Goal: Information Seeking & Learning: Learn about a topic

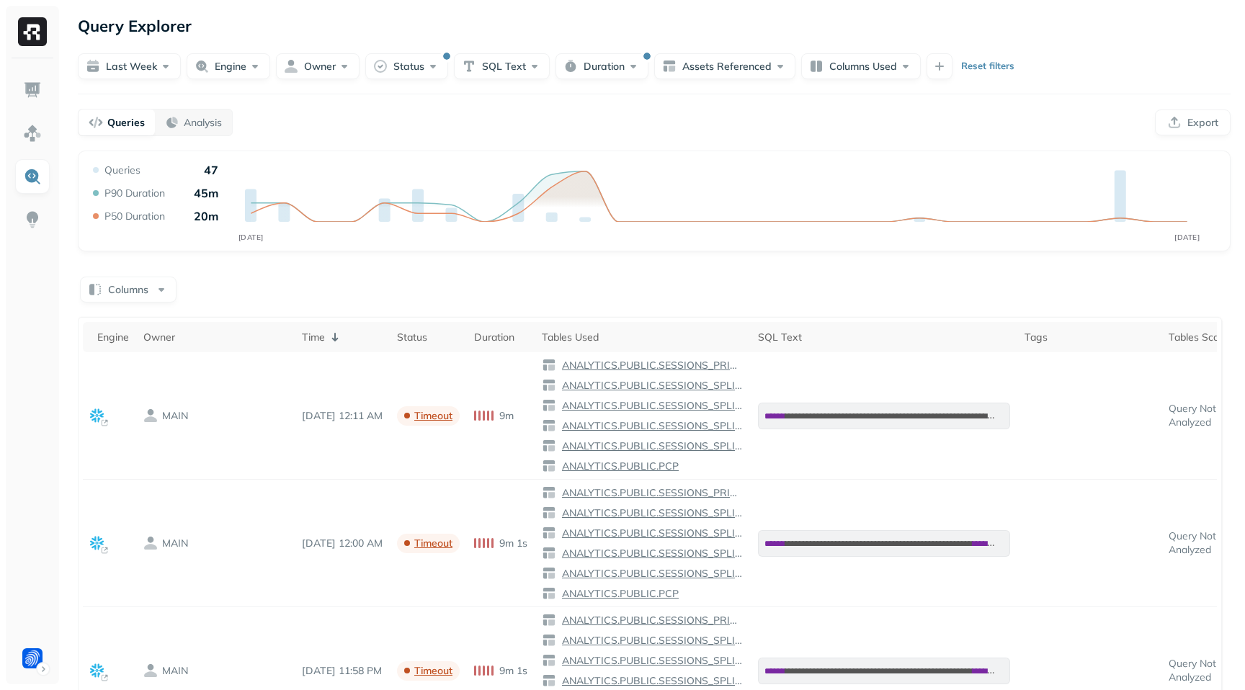
click at [970, 63] on p "Reset filters" at bounding box center [987, 66] width 53 height 14
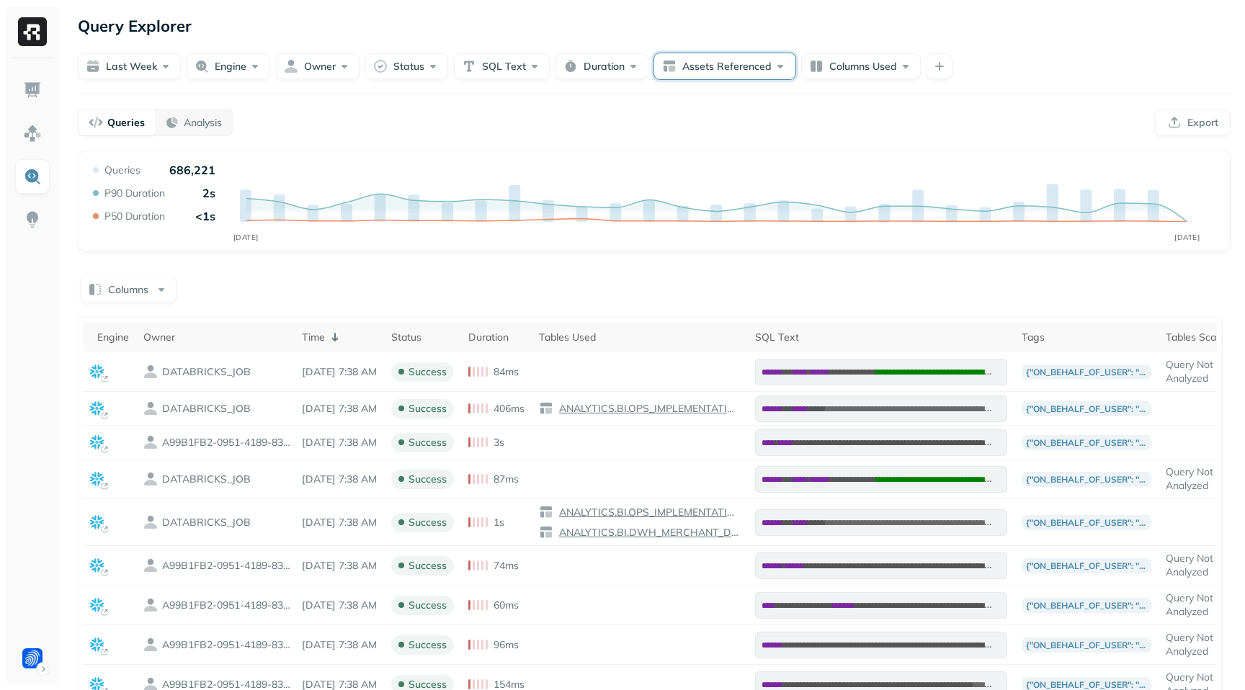
click at [759, 75] on button "Assets Referenced" at bounding box center [724, 66] width 141 height 26
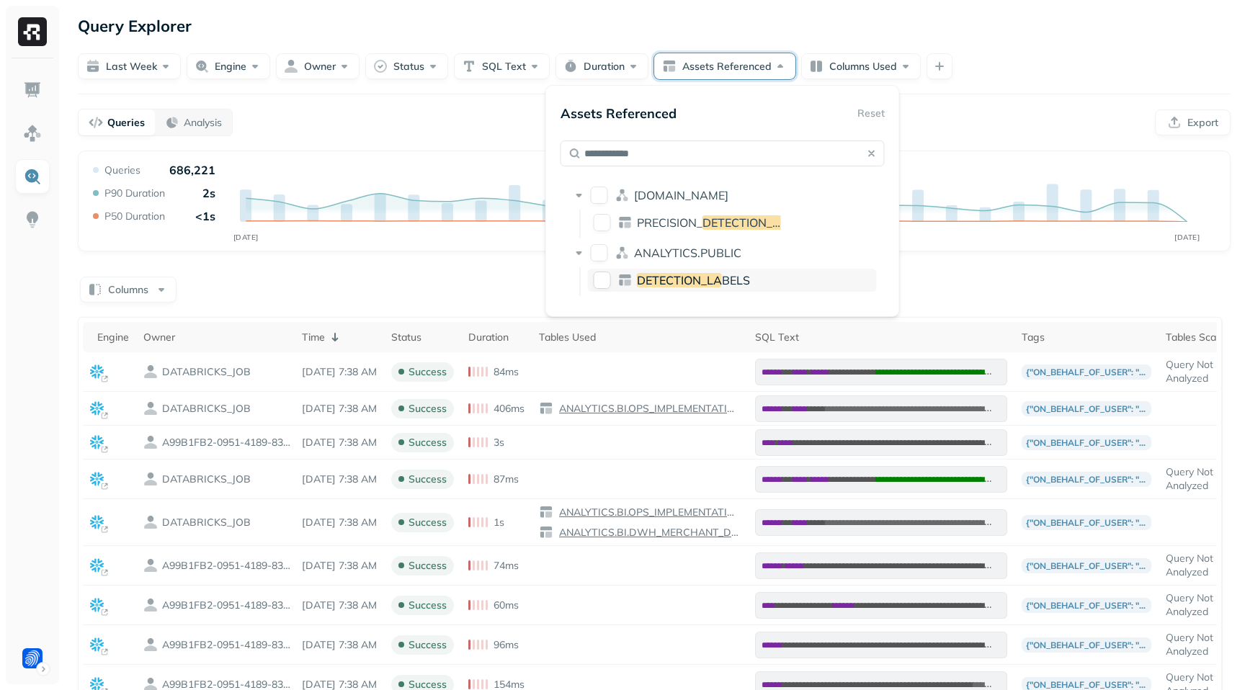
type input "**********"
click at [600, 274] on button "DETECTION_LABELS" at bounding box center [602, 280] width 17 height 17
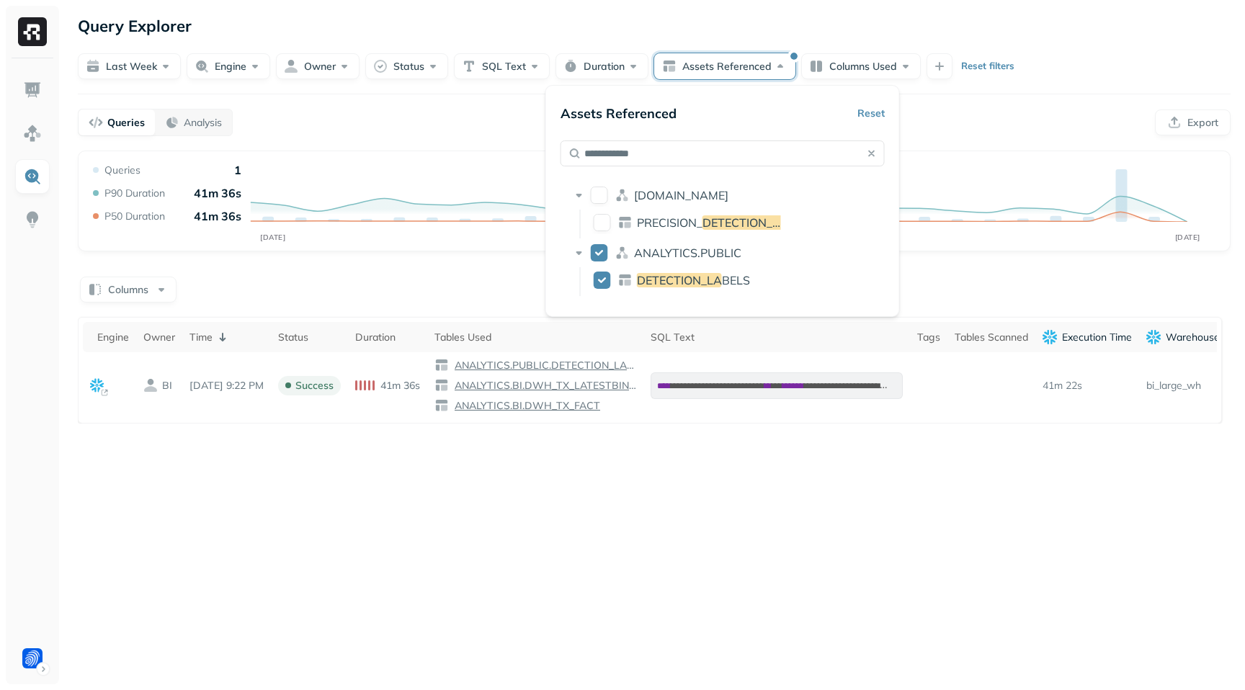
click at [1106, 64] on div "Last week Engine Owner Status SQL Text Duration Assets Referenced Columns Used …" at bounding box center [654, 66] width 1153 height 26
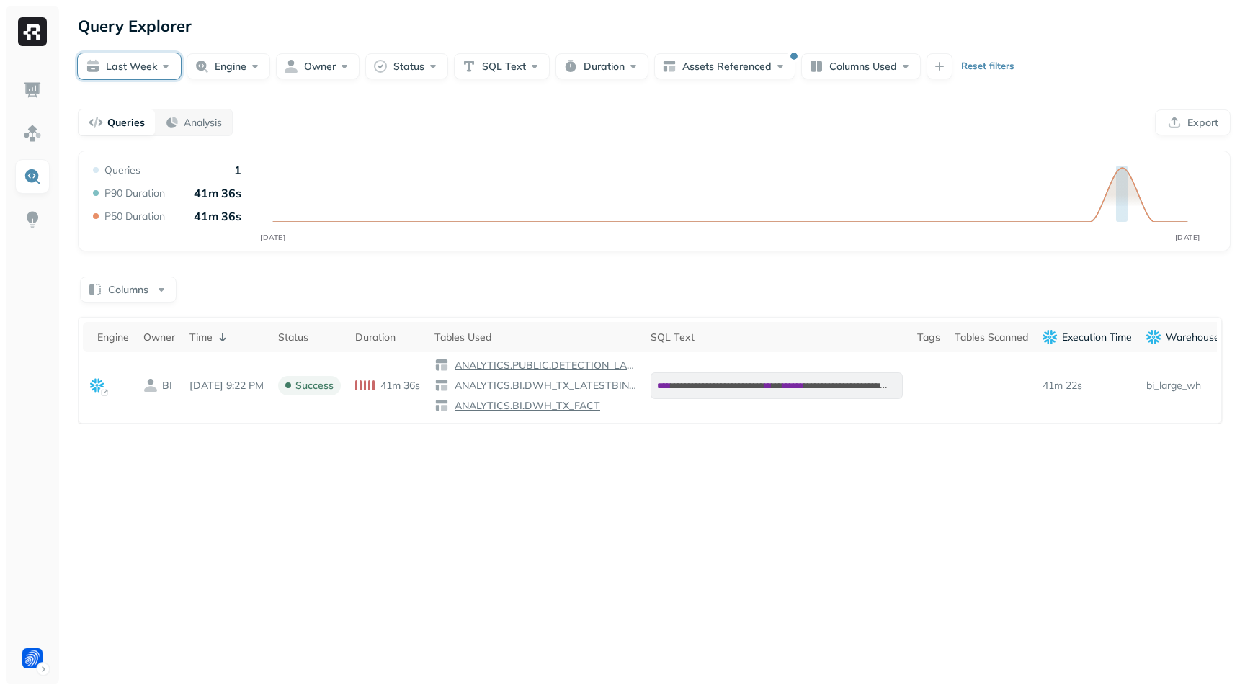
click at [143, 77] on button "Last week" at bounding box center [129, 66] width 103 height 26
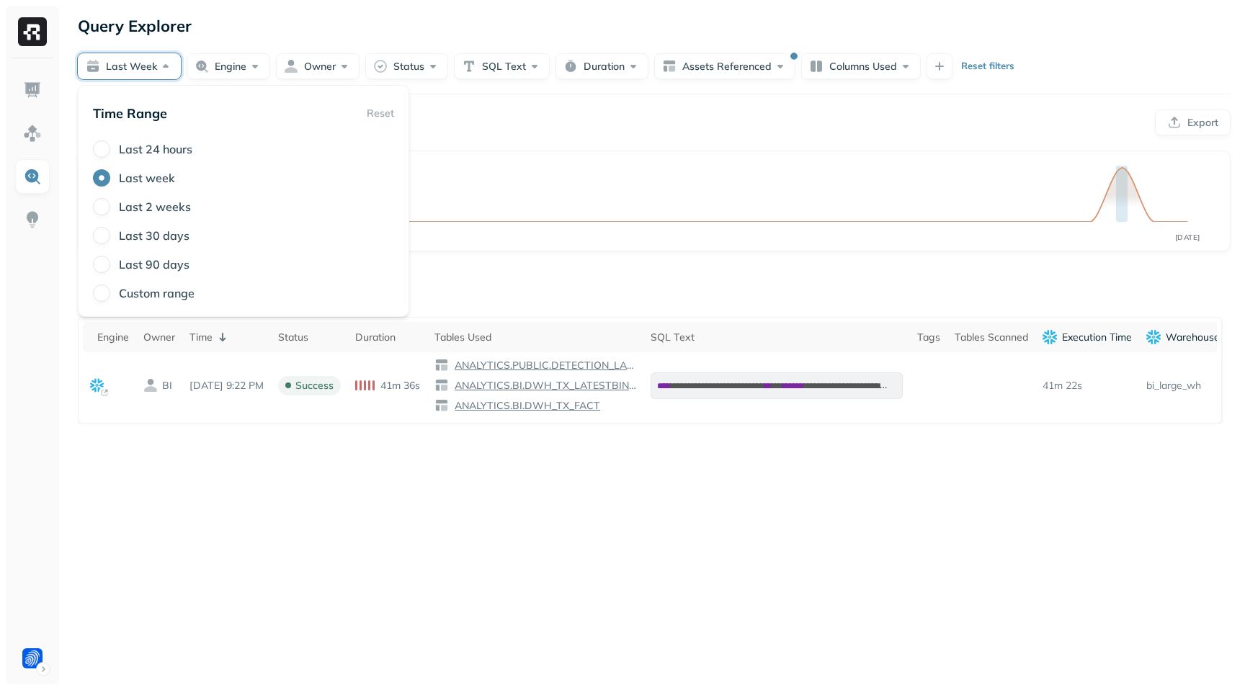
click at [150, 264] on label "Last 90 days" at bounding box center [154, 264] width 71 height 14
click at [110, 264] on button "Last 90 days" at bounding box center [101, 264] width 17 height 17
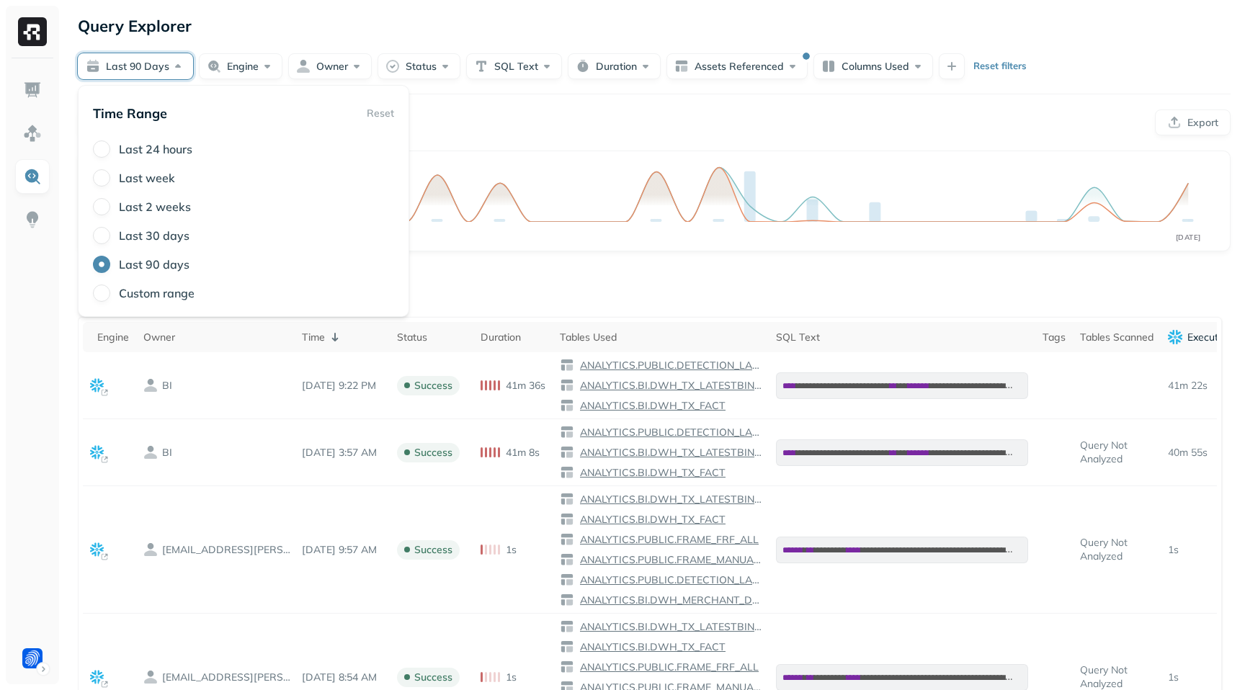
click at [52, 416] on div at bounding box center [32, 371] width 53 height 626
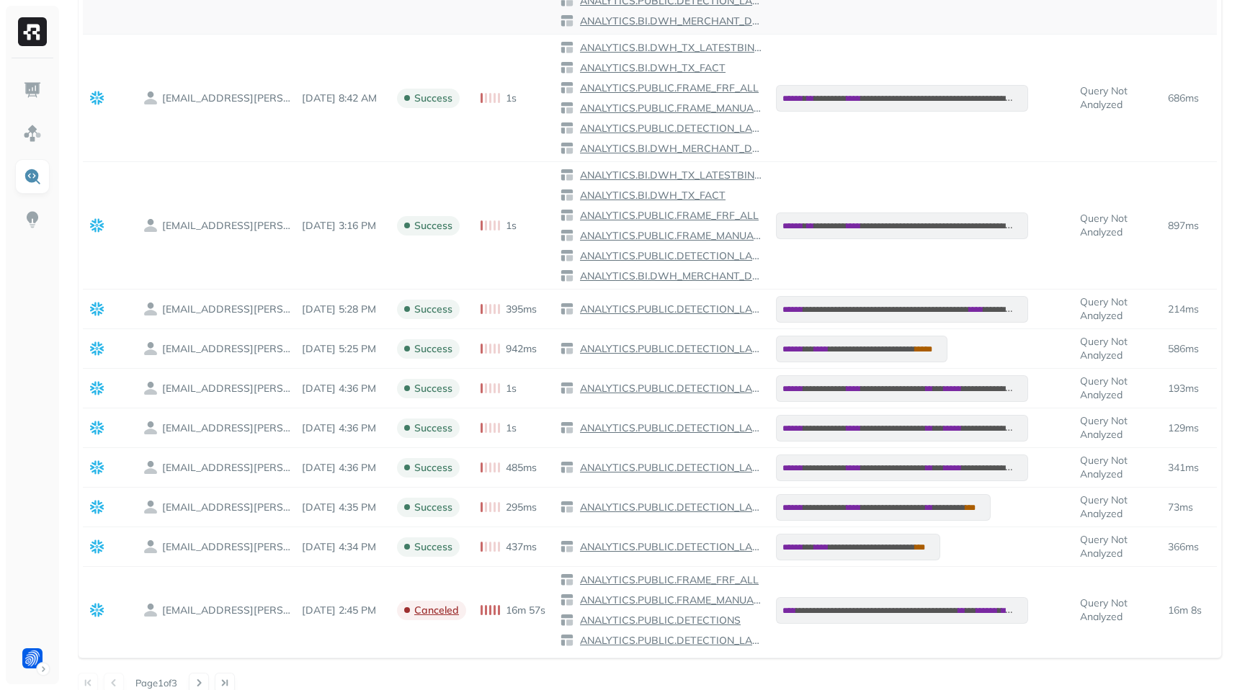
scroll to position [978, 0]
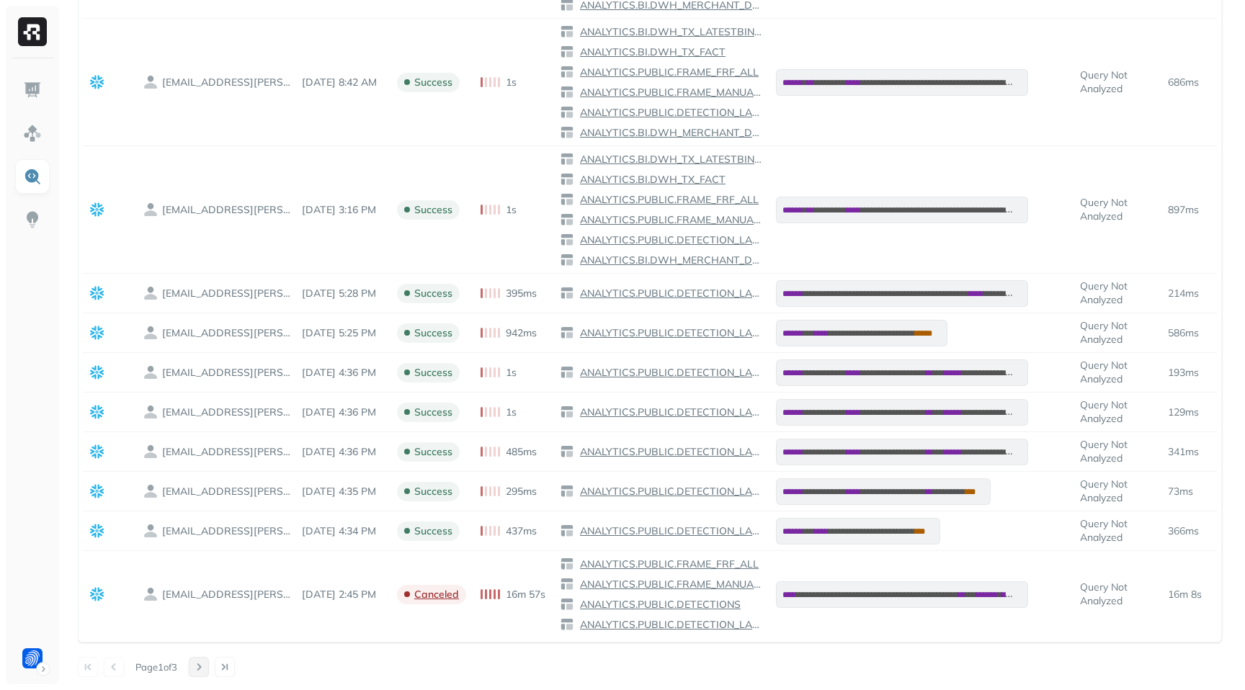
click at [205, 665] on button at bounding box center [199, 667] width 20 height 20
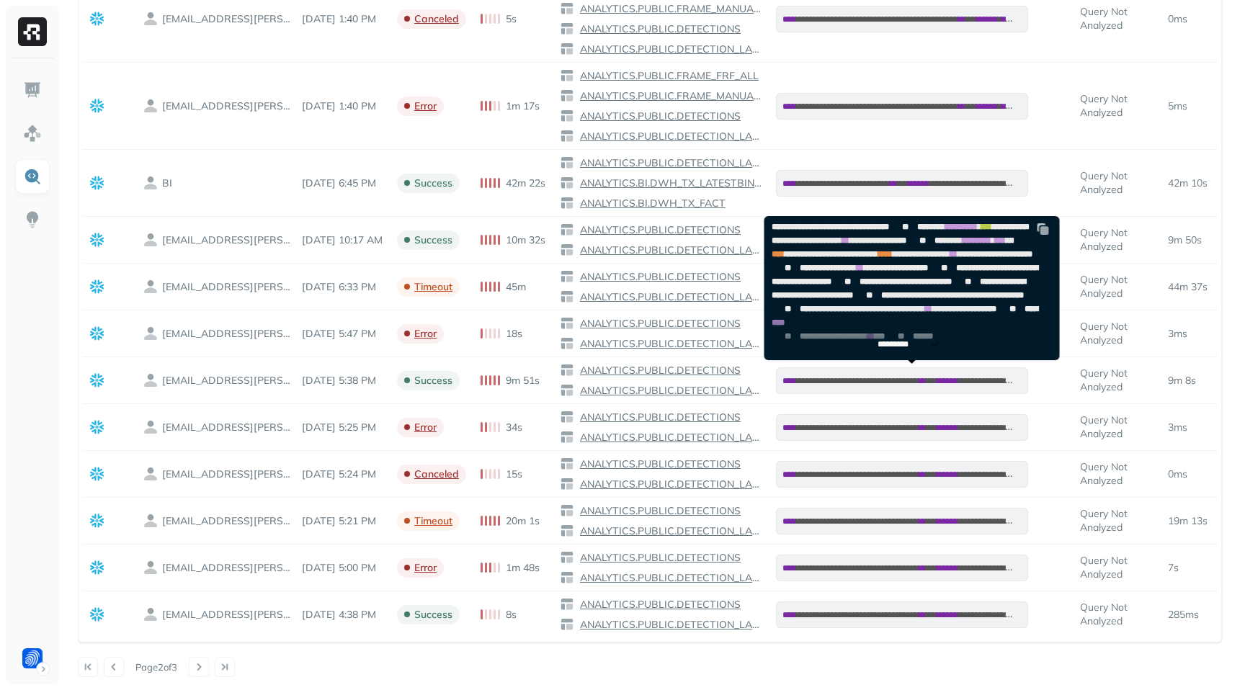
scroll to position [852, 0]
click at [906, 347] on p "*********" at bounding box center [899, 344] width 45 height 11
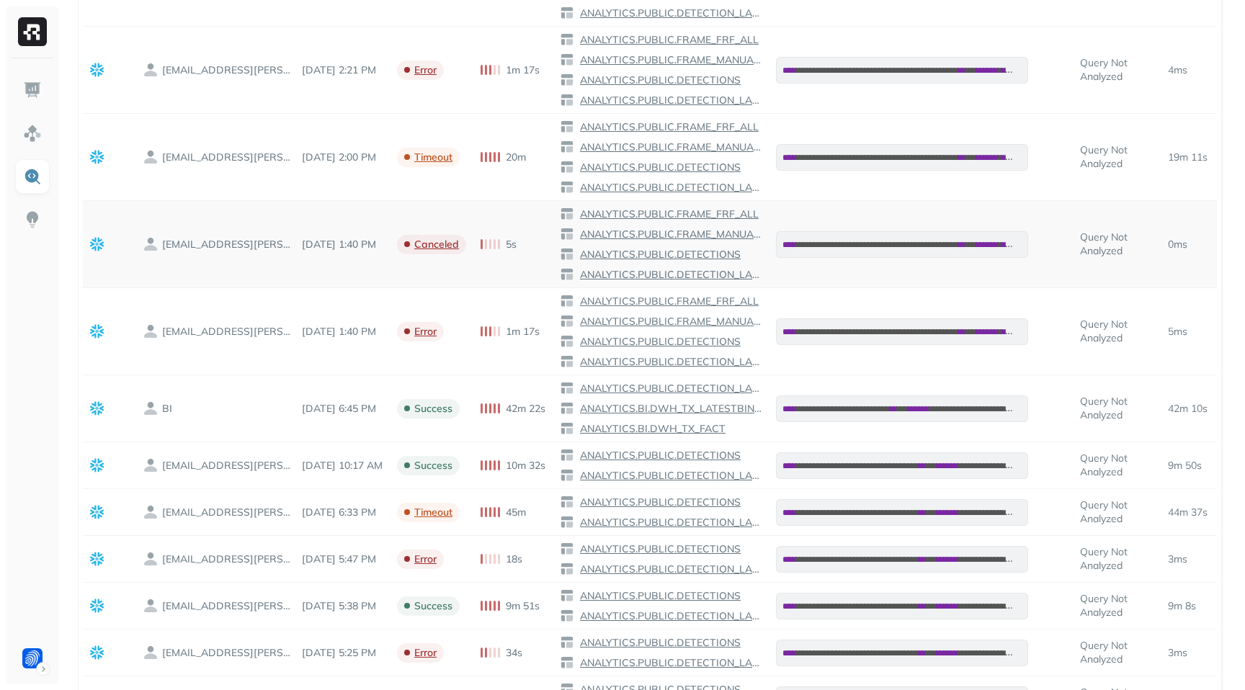
scroll to position [0, 0]
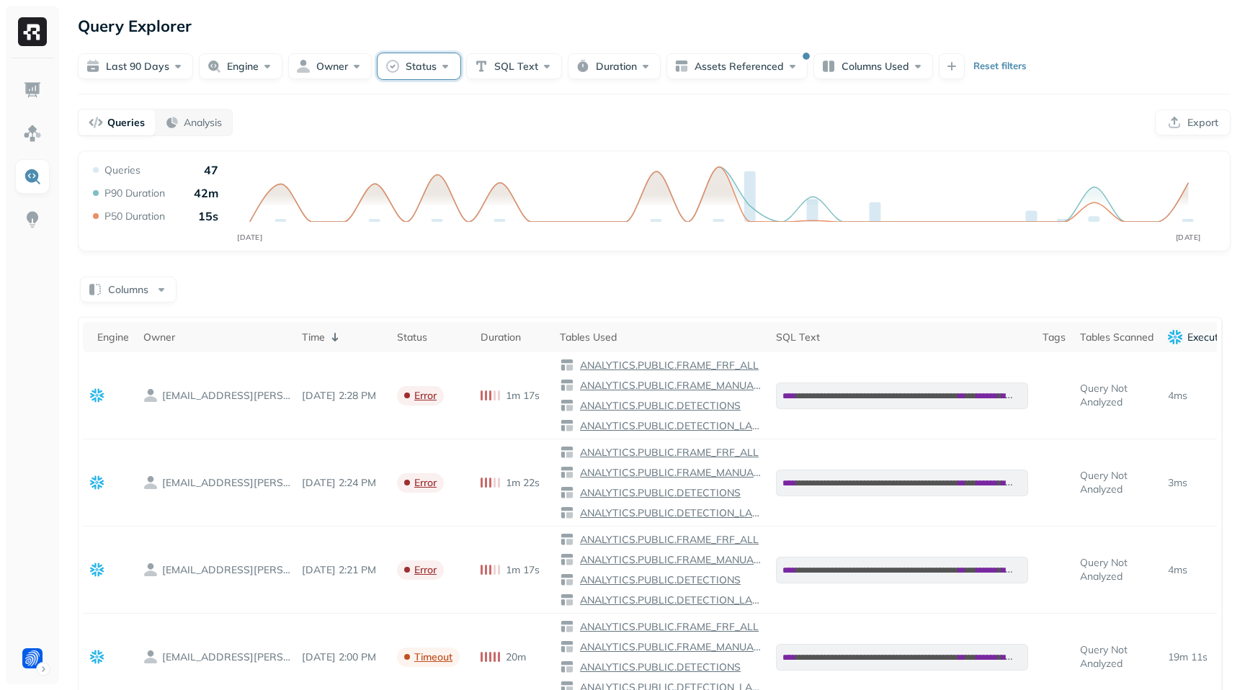
click at [414, 68] on button "Status" at bounding box center [419, 66] width 83 height 26
click at [339, 240] on button "button" at bounding box center [334, 241] width 17 height 17
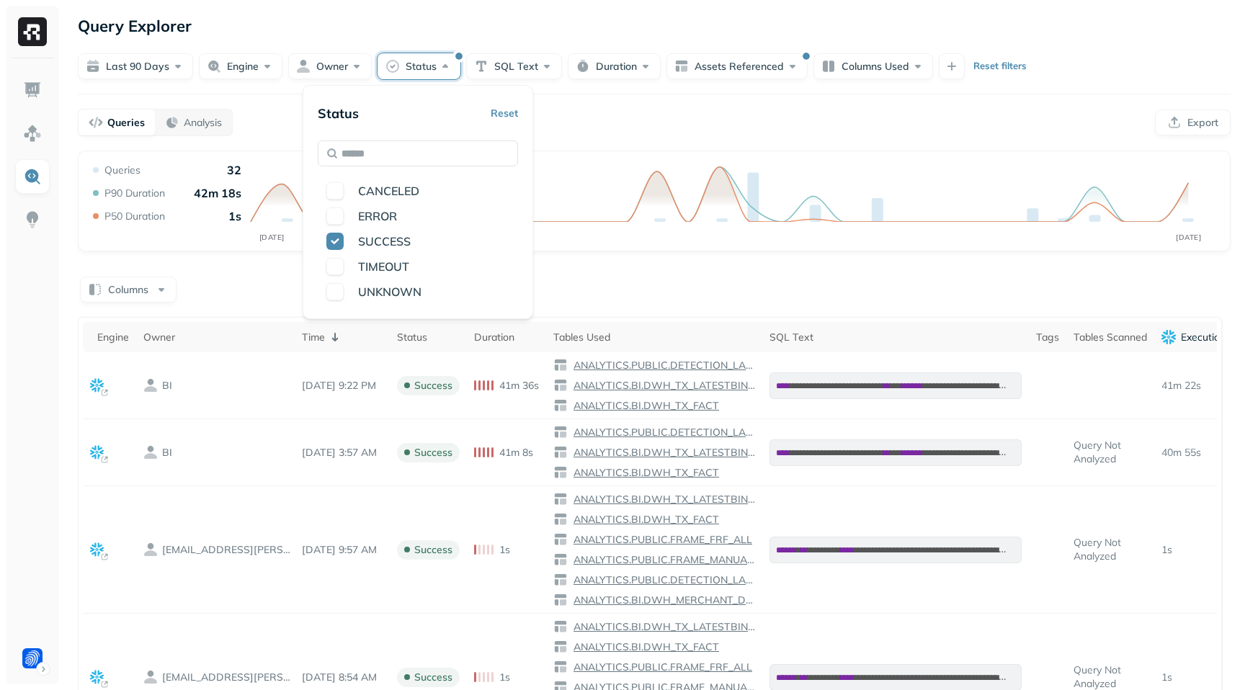
click at [593, 123] on div "Queries Analysis Export" at bounding box center [654, 122] width 1153 height 27
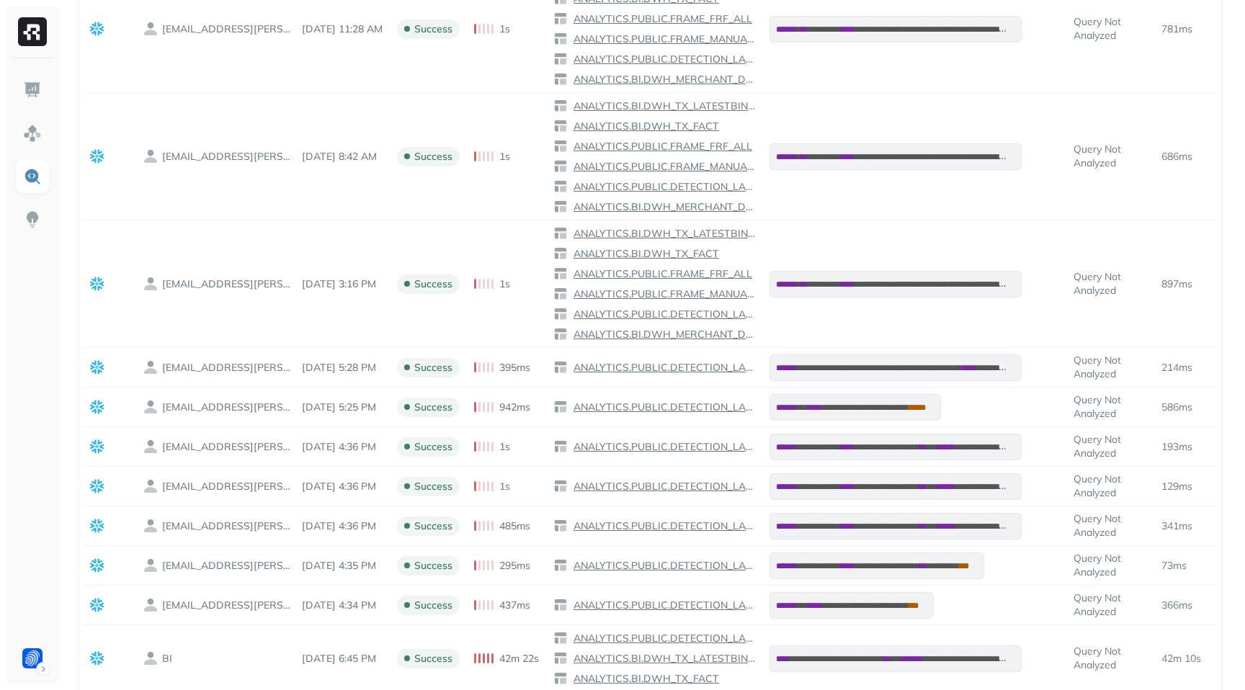
scroll to position [957, 0]
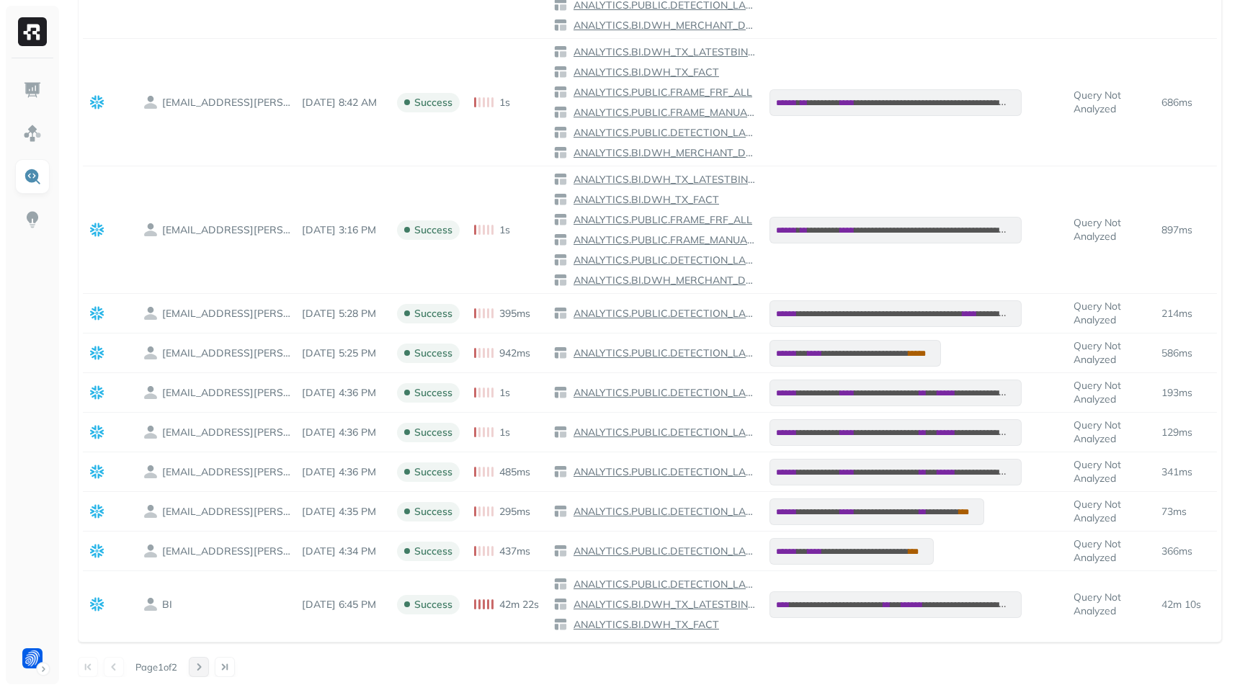
click at [207, 664] on button at bounding box center [199, 667] width 20 height 20
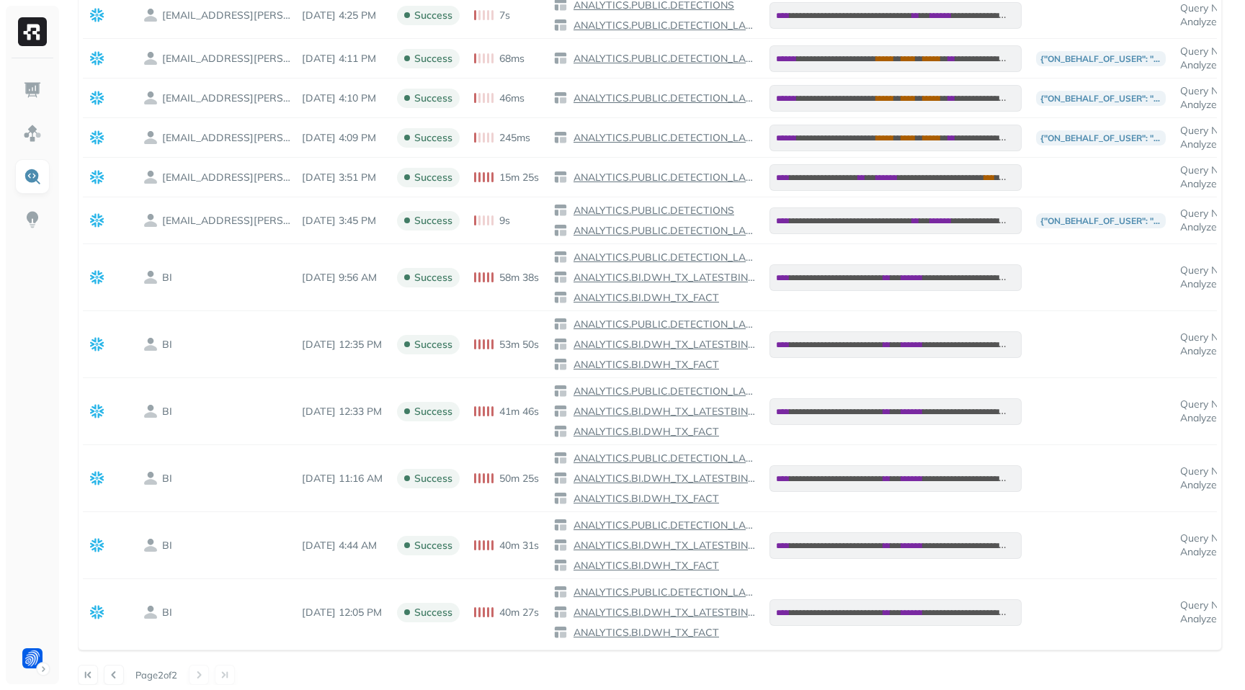
scroll to position [555, 0]
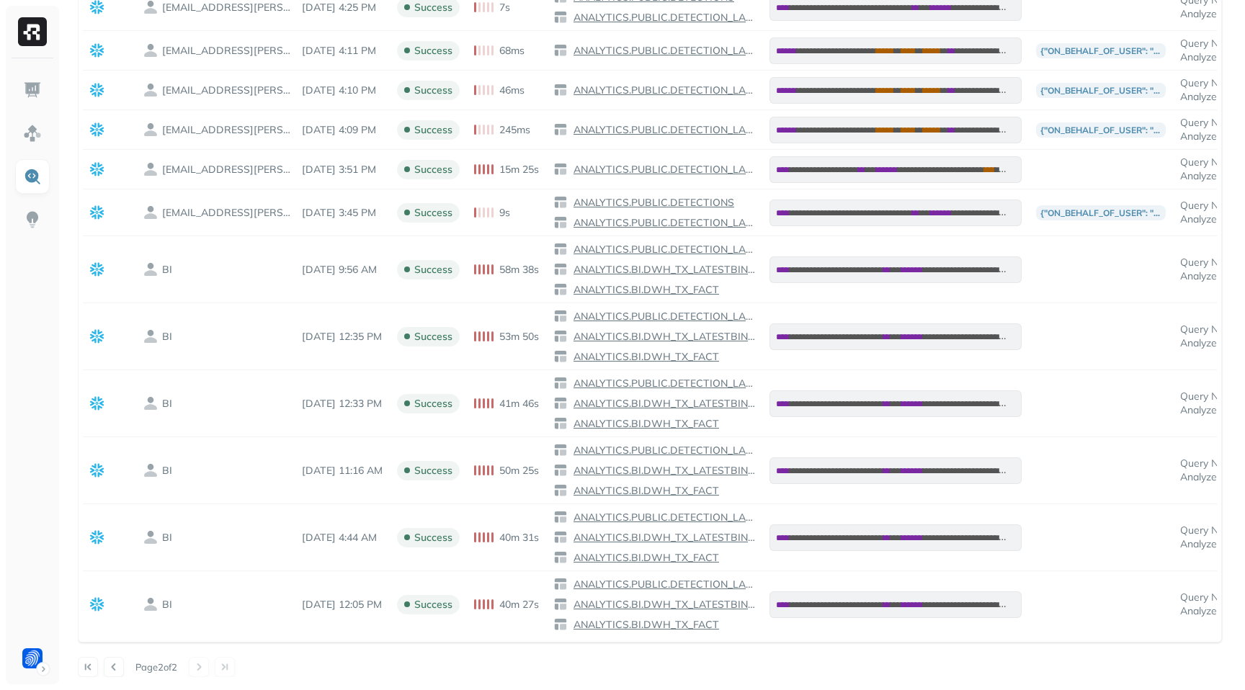
click at [212, 666] on div at bounding box center [212, 667] width 46 height 20
click at [117, 669] on button at bounding box center [114, 667] width 20 height 20
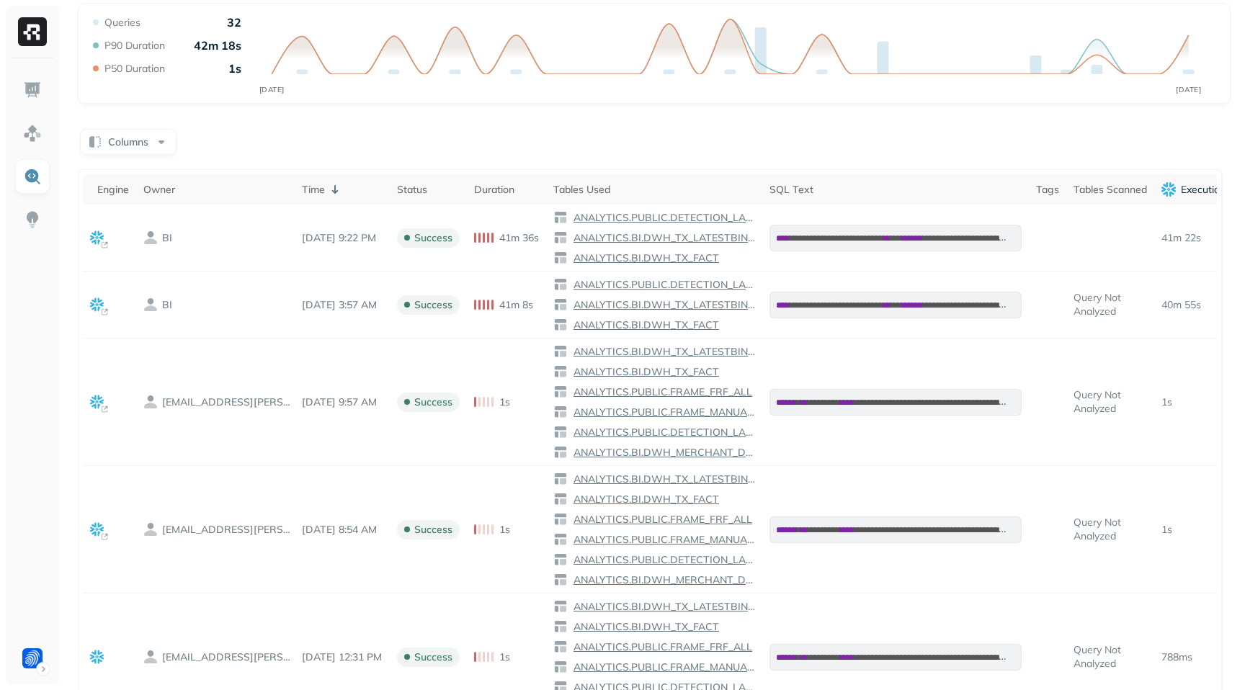
scroll to position [0, 0]
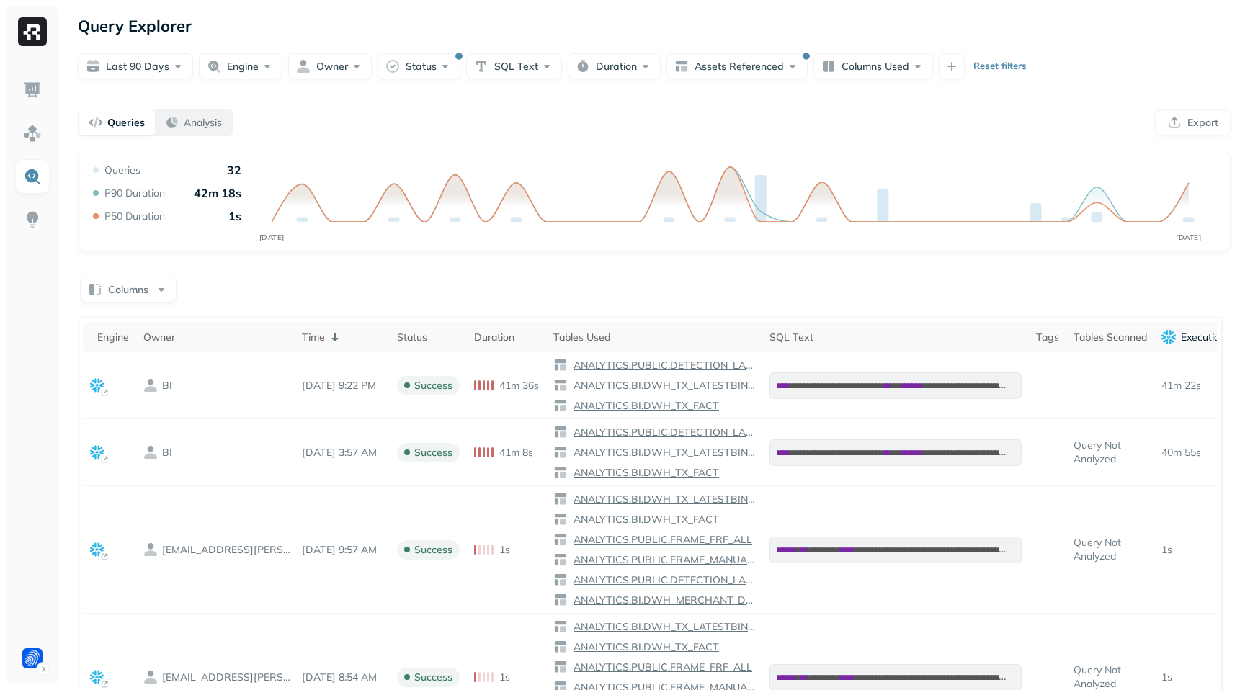
click at [206, 122] on p "Analysis" at bounding box center [203, 123] width 38 height 14
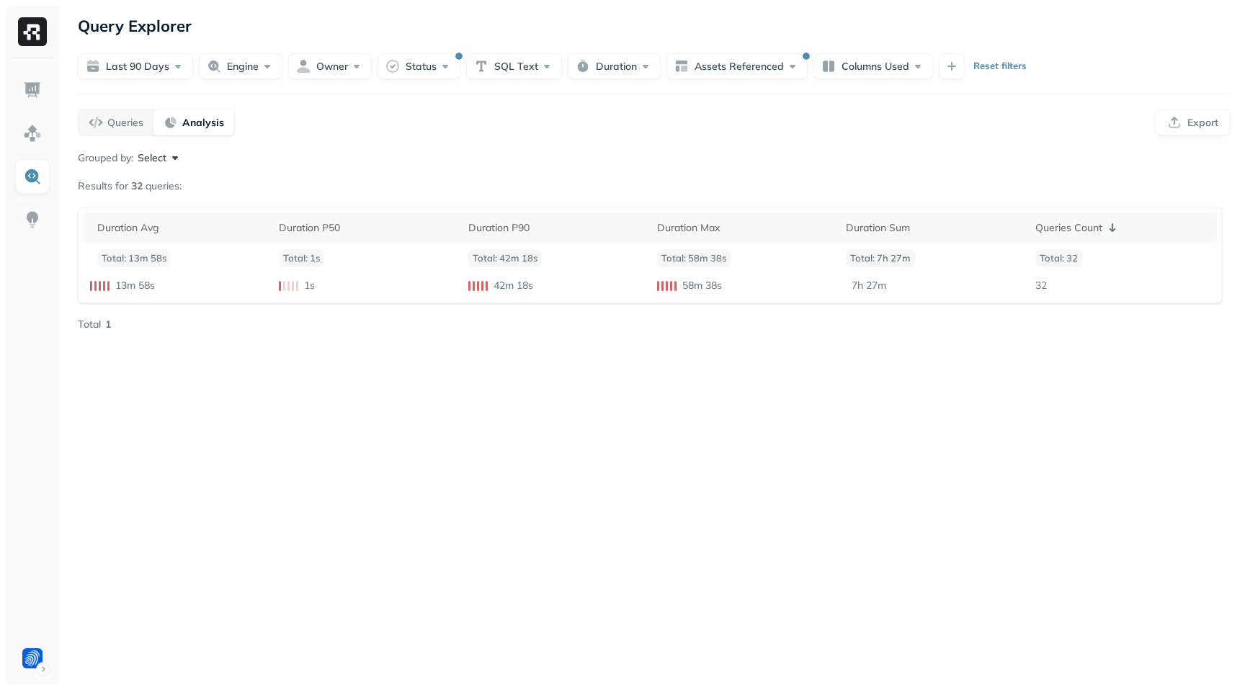
click at [161, 153] on button "Select" at bounding box center [160, 158] width 45 height 14
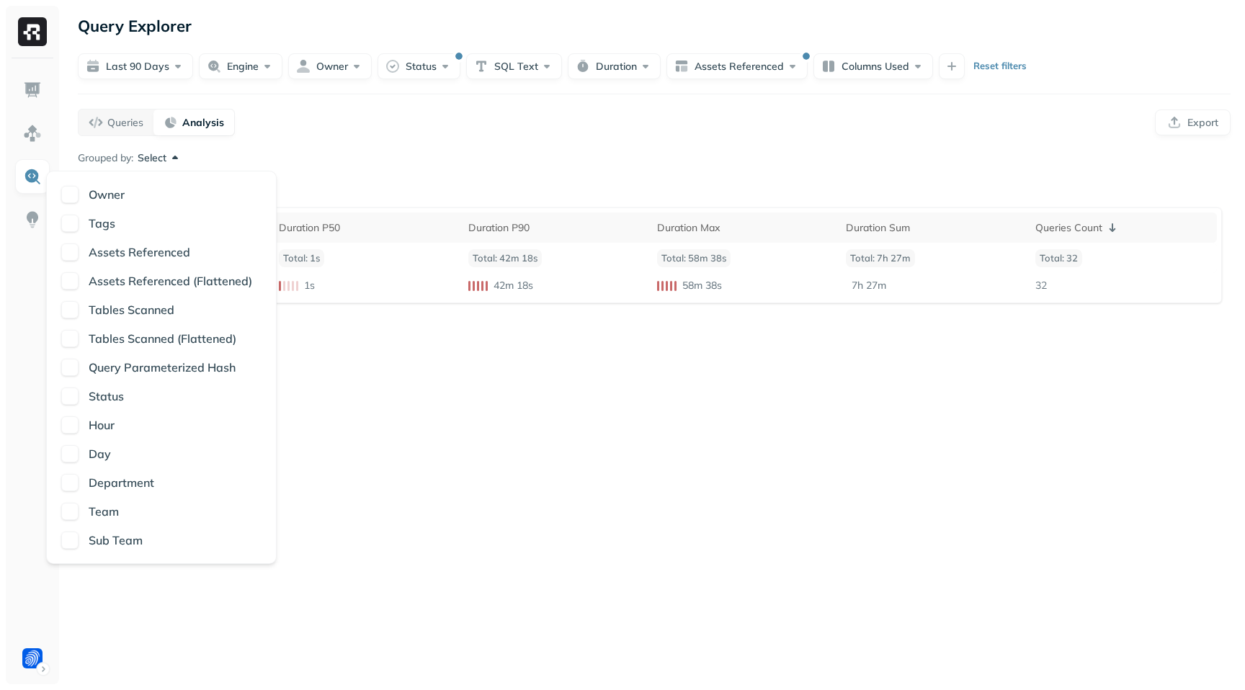
click at [107, 188] on p "Owner" at bounding box center [107, 194] width 36 height 17
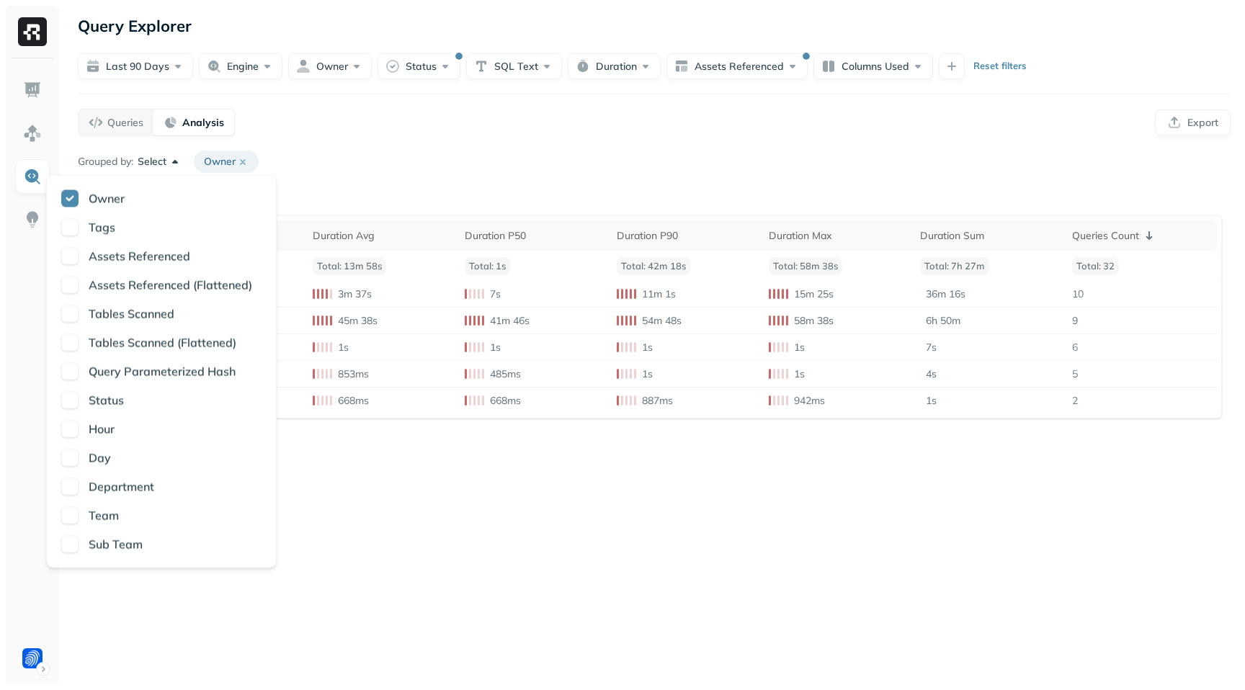
click at [354, 130] on div "Queries Analysis Export" at bounding box center [654, 122] width 1153 height 27
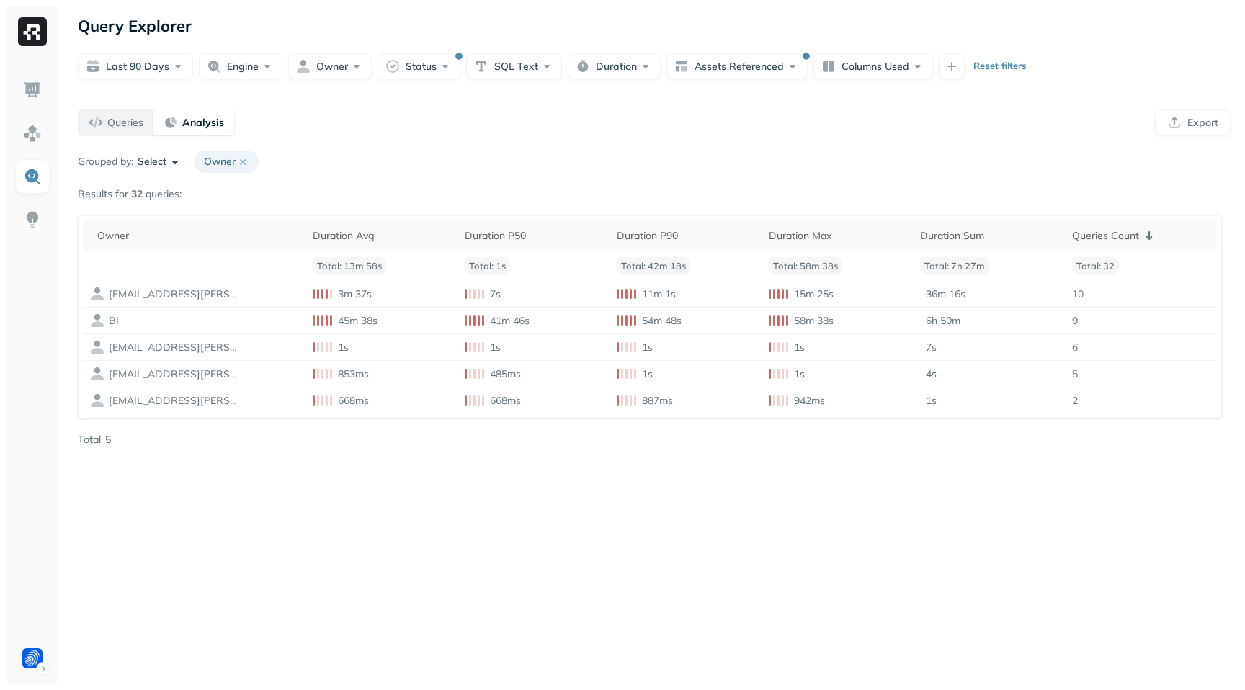
click at [120, 118] on p "Queries" at bounding box center [125, 123] width 36 height 14
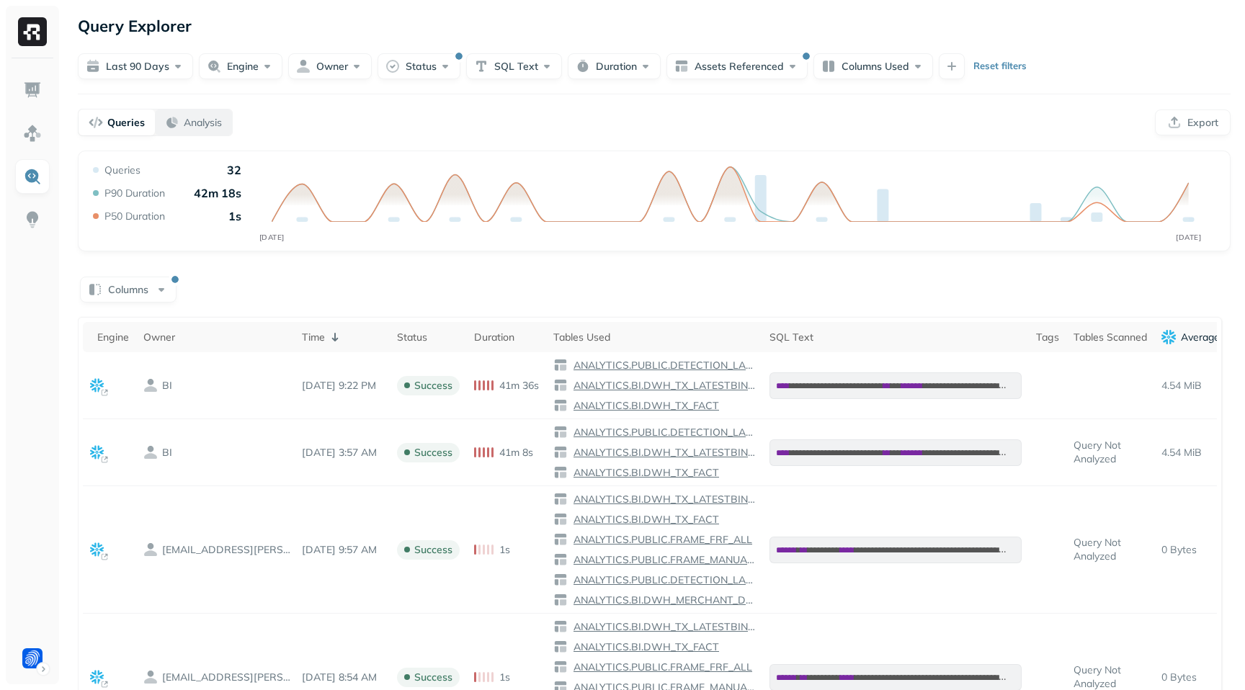
click at [190, 125] on p "Analysis" at bounding box center [203, 123] width 38 height 14
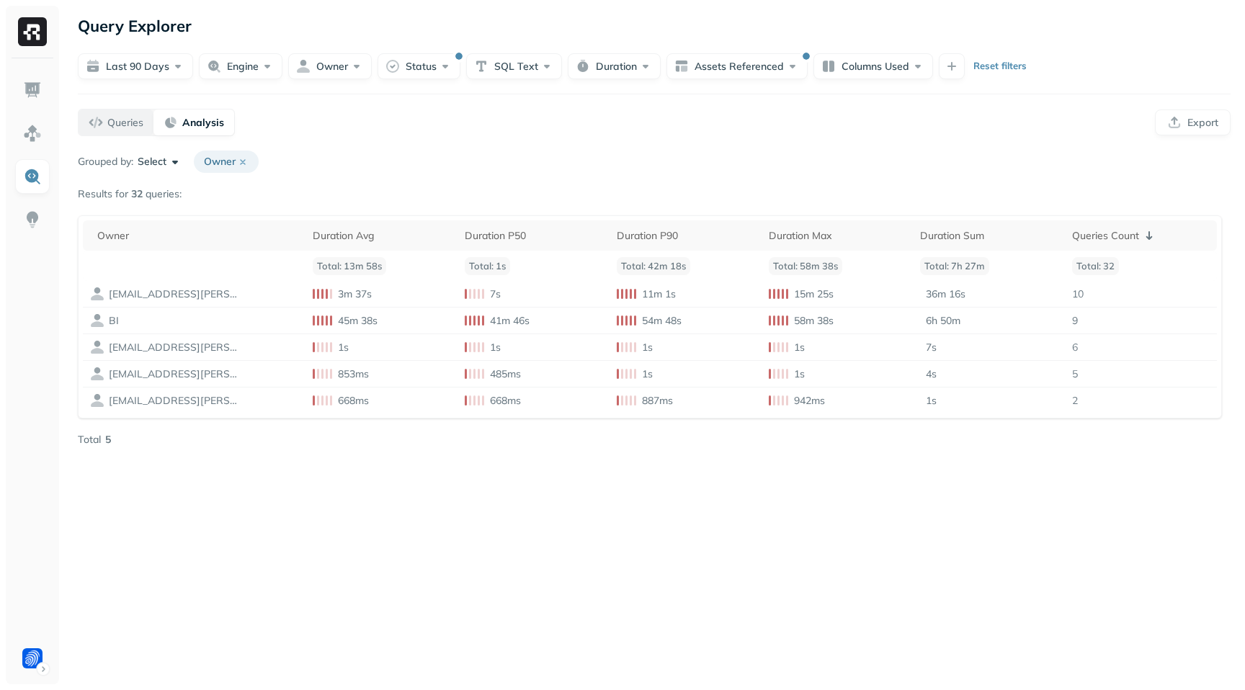
click at [105, 128] on div "Queries" at bounding box center [116, 122] width 55 height 14
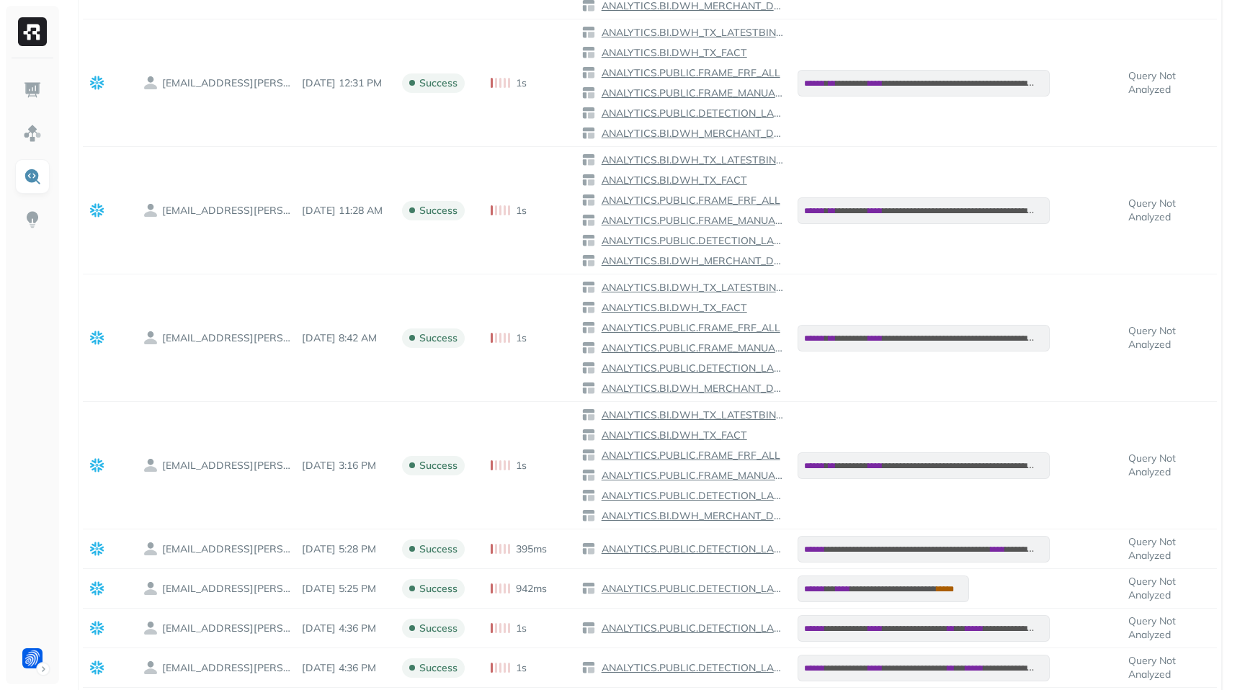
scroll to position [957, 0]
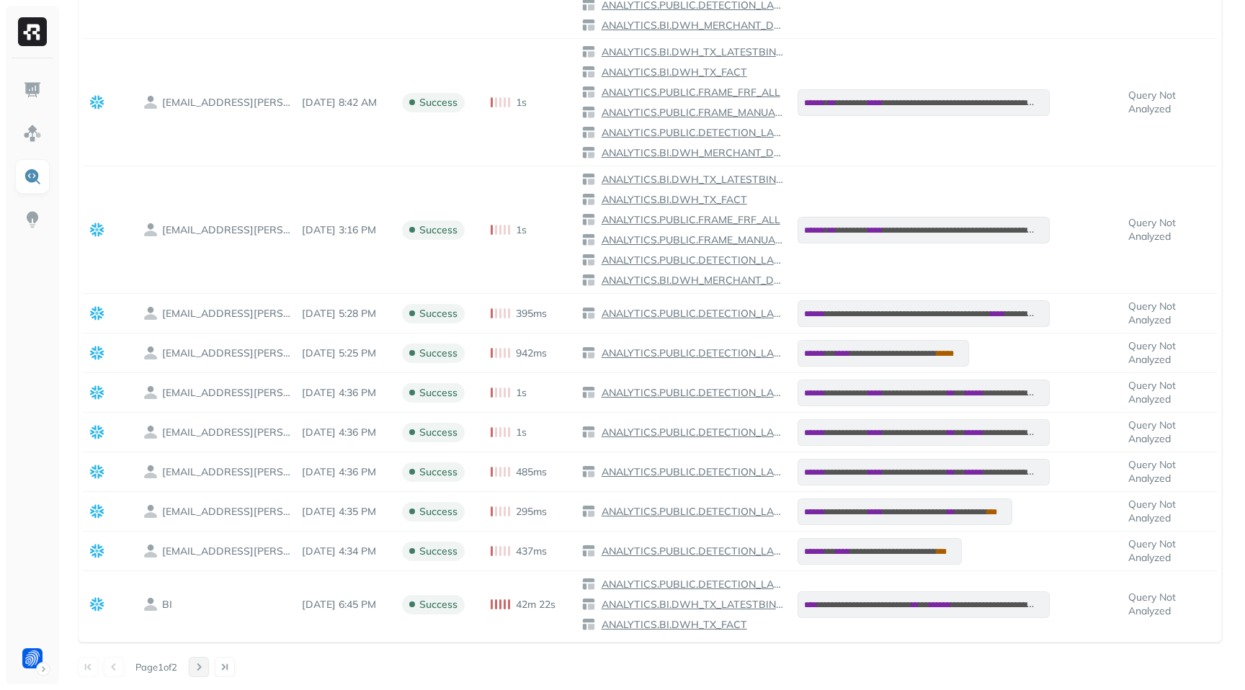
click at [209, 662] on button at bounding box center [199, 667] width 20 height 20
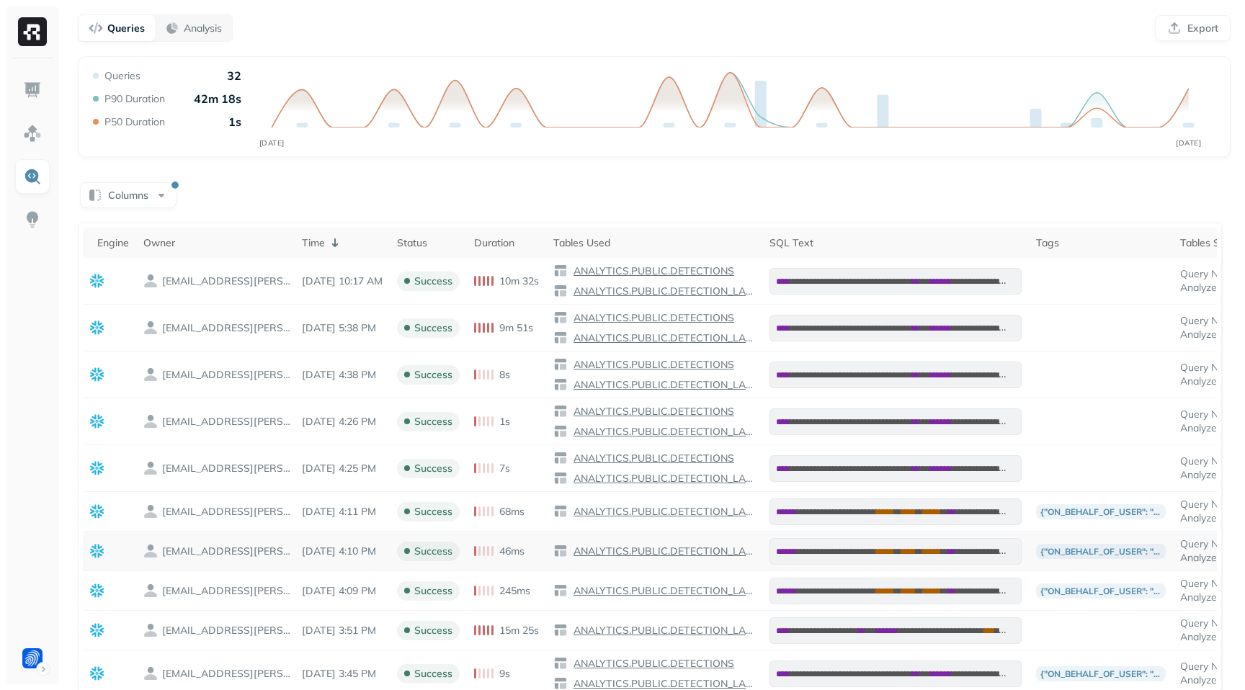
scroll to position [0, 0]
